Goal: Check status: Check status

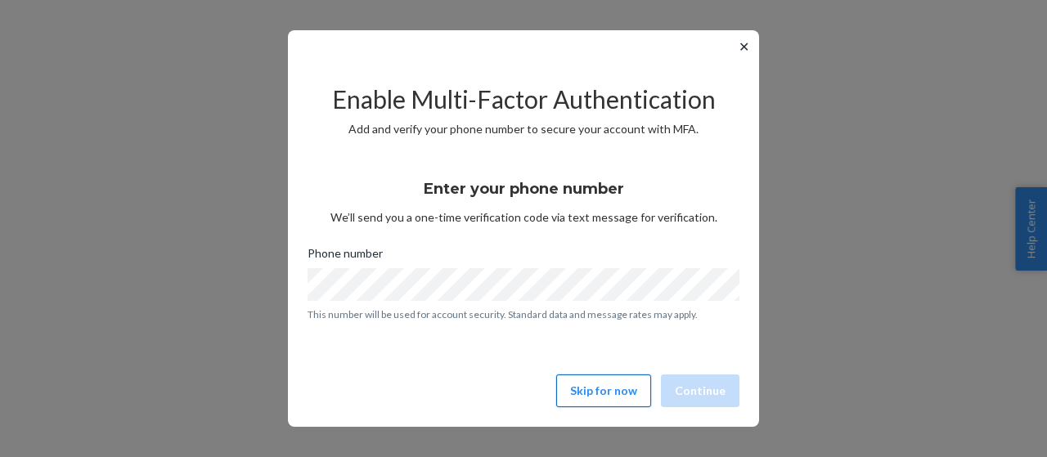
click at [637, 380] on button "Skip for now" at bounding box center [603, 391] width 95 height 33
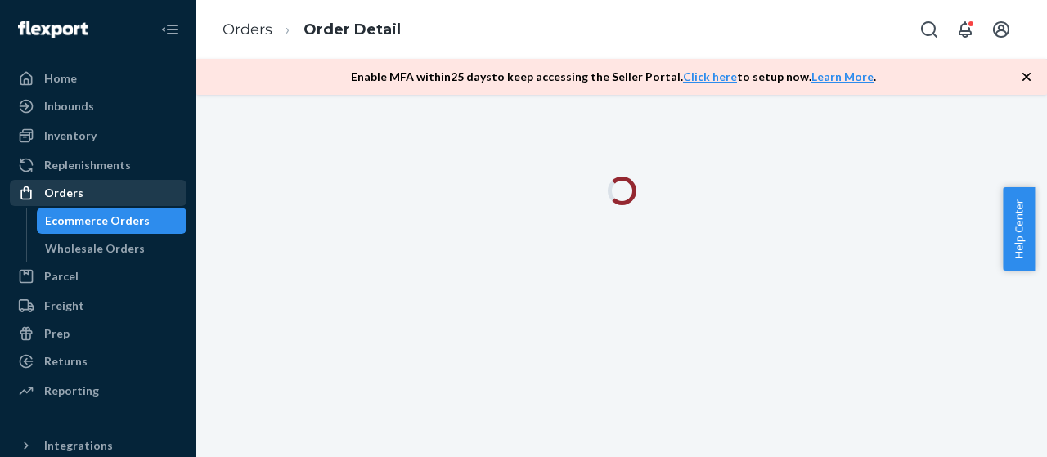
click at [87, 182] on div "Orders" at bounding box center [97, 193] width 173 height 23
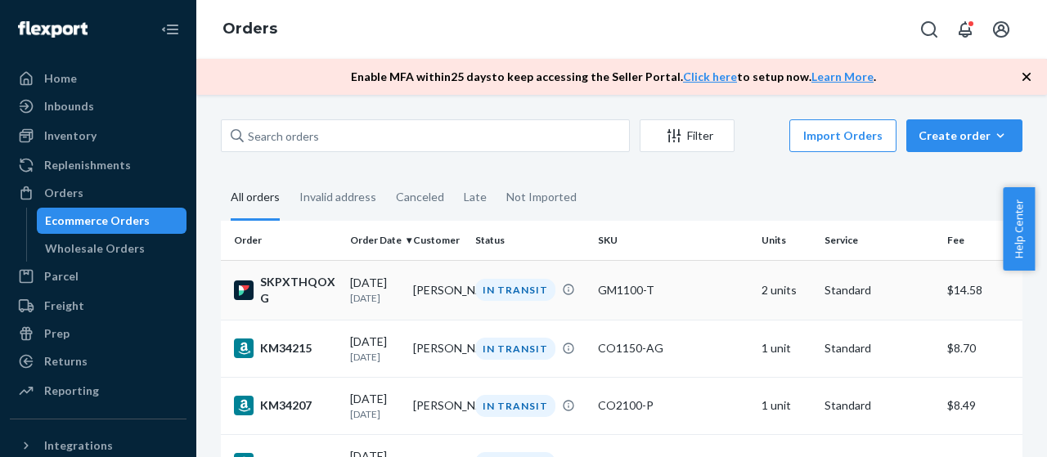
click at [307, 282] on div "SKPXTHQOXG" at bounding box center [285, 290] width 103 height 33
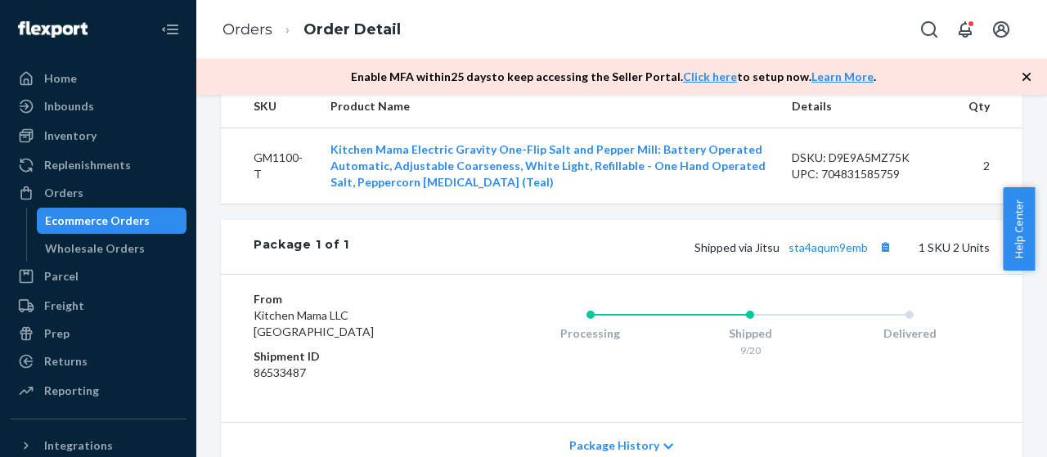
scroll to position [572, 0]
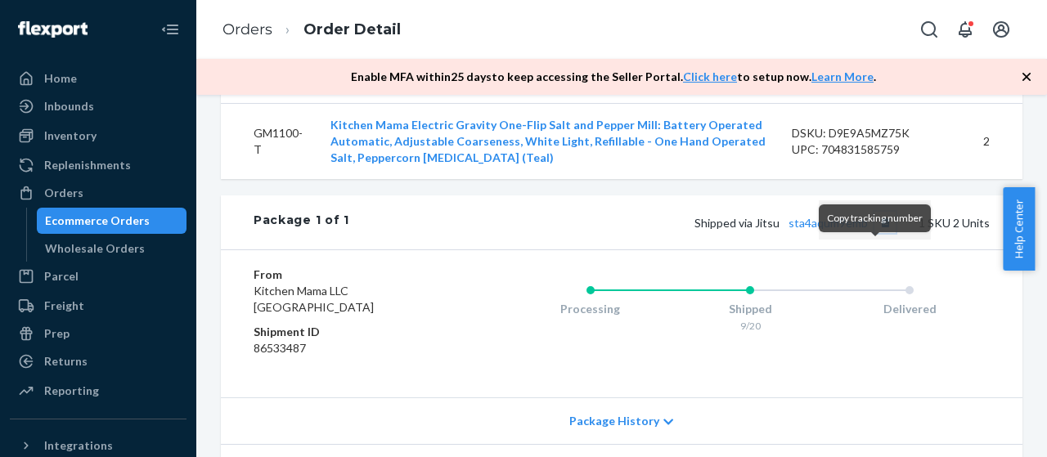
click at [880, 233] on button "Copy tracking number" at bounding box center [884, 222] width 21 height 21
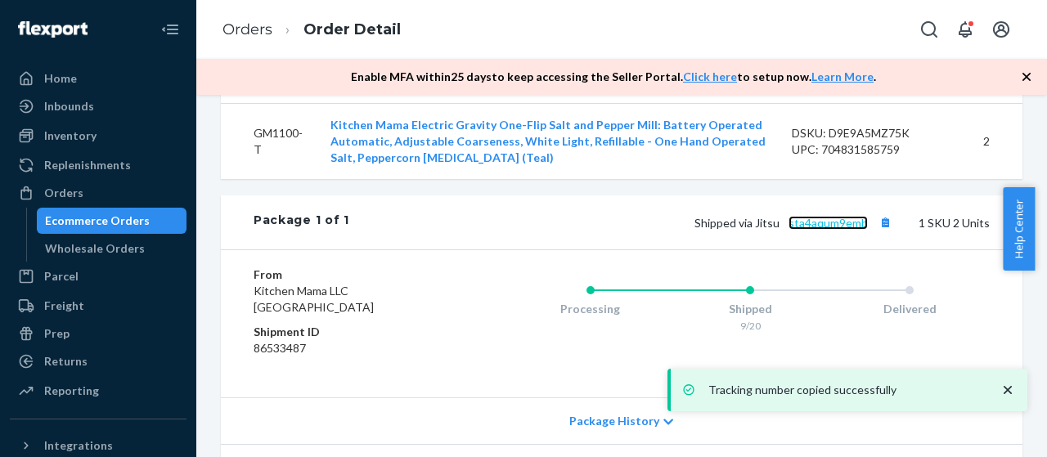
click at [833, 230] on link "sta4aqum9emb" at bounding box center [827, 223] width 79 height 14
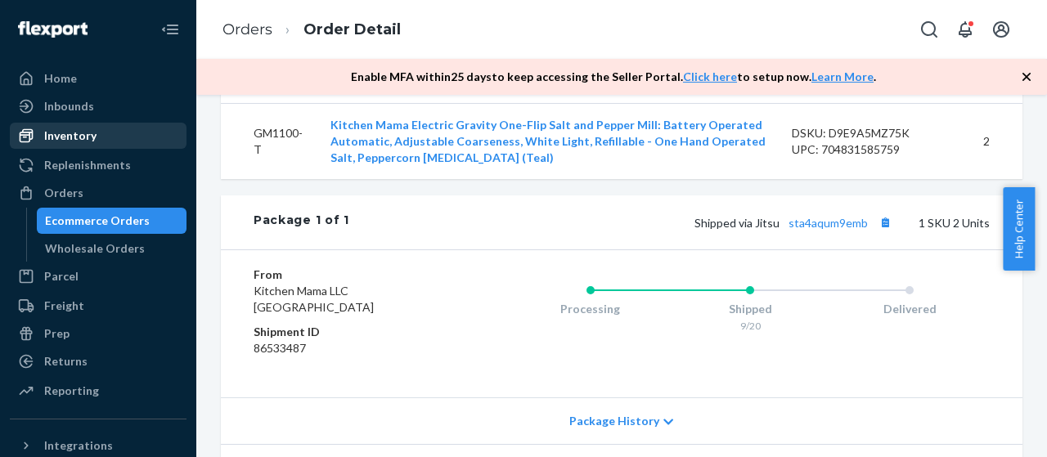
click at [95, 132] on div "Inventory" at bounding box center [97, 135] width 173 height 23
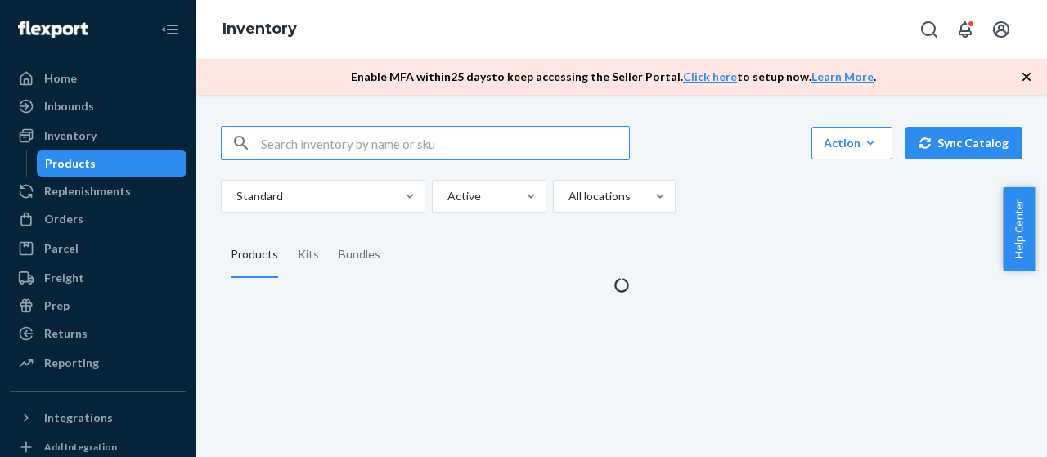
click at [460, 143] on input "text" at bounding box center [445, 143] width 368 height 33
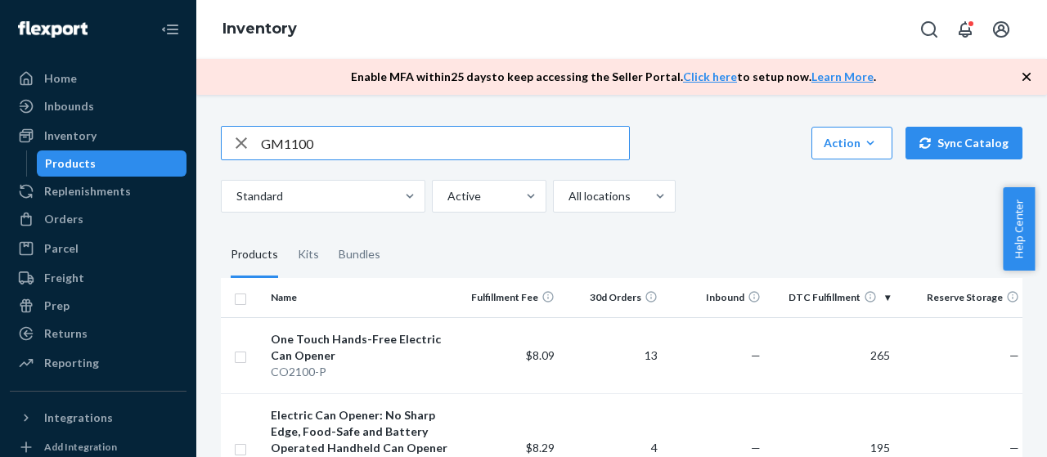
type input "GM1100"
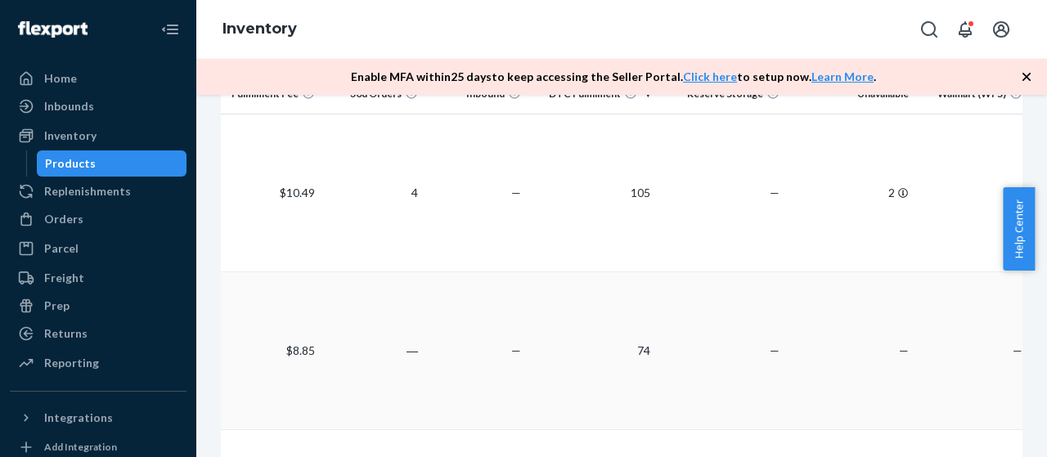
scroll to position [268, 0]
